Goal: Information Seeking & Learning: Learn about a topic

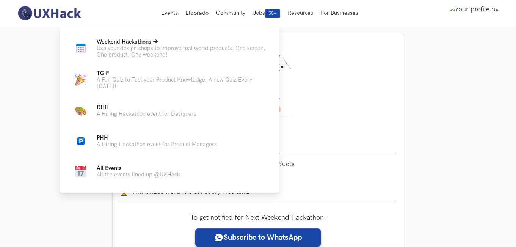
click at [134, 49] on p "Use your design chops to improve real world products. One screen, One product, …" at bounding box center [182, 51] width 171 height 13
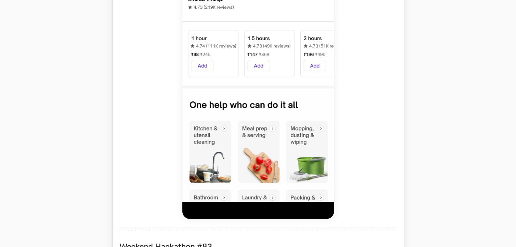
scroll to position [493, 0]
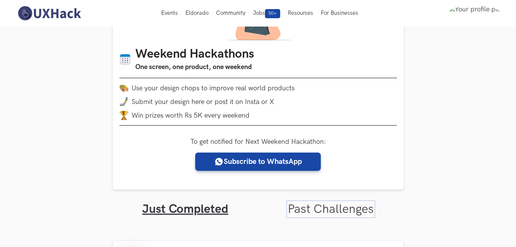
click at [327, 206] on link "Past Challenges" at bounding box center [331, 209] width 86 height 15
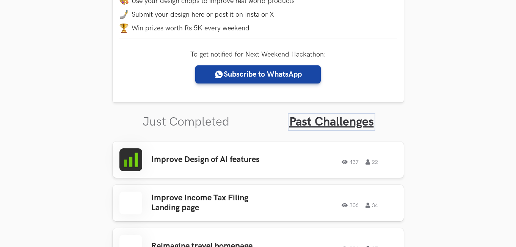
scroll to position [266, 0]
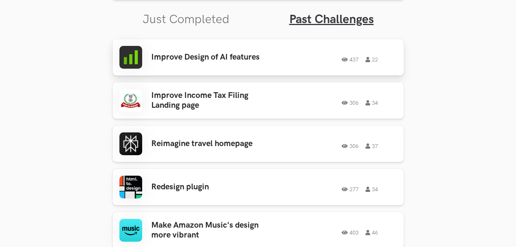
click at [349, 60] on icon at bounding box center [346, 59] width 8 height 5
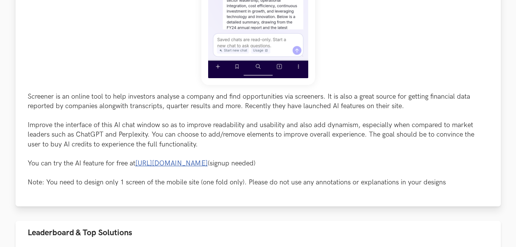
scroll to position [493, 0]
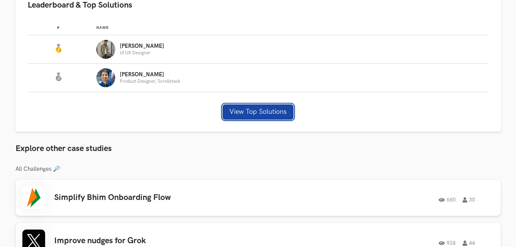
drag, startPoint x: 247, startPoint y: 113, endPoint x: 258, endPoint y: 107, distance: 12.2
click at [248, 113] on button "View Top Solutions" at bounding box center [258, 111] width 71 height 15
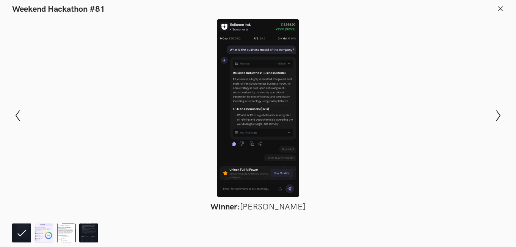
click at [421, 106] on div at bounding box center [258, 108] width 461 height 178
click at [499, 3] on header "Weekend Hackathon #81" at bounding box center [258, 7] width 516 height 14
